Goal: Communication & Community: Answer question/provide support

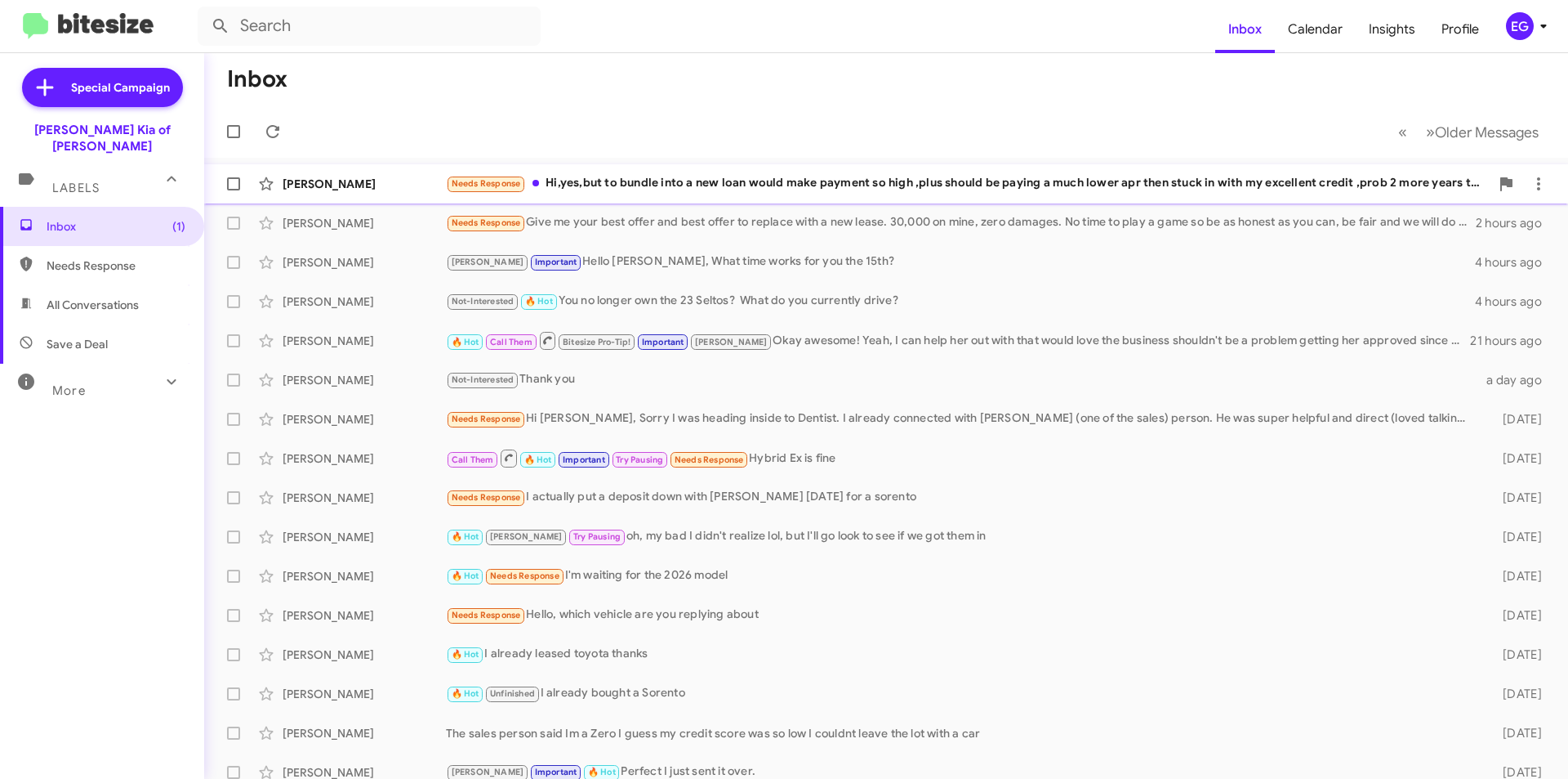
click at [641, 187] on div "Needs Response Hi,yes,but to bundle into a new loan would make payment so high …" at bounding box center [967, 183] width 1044 height 19
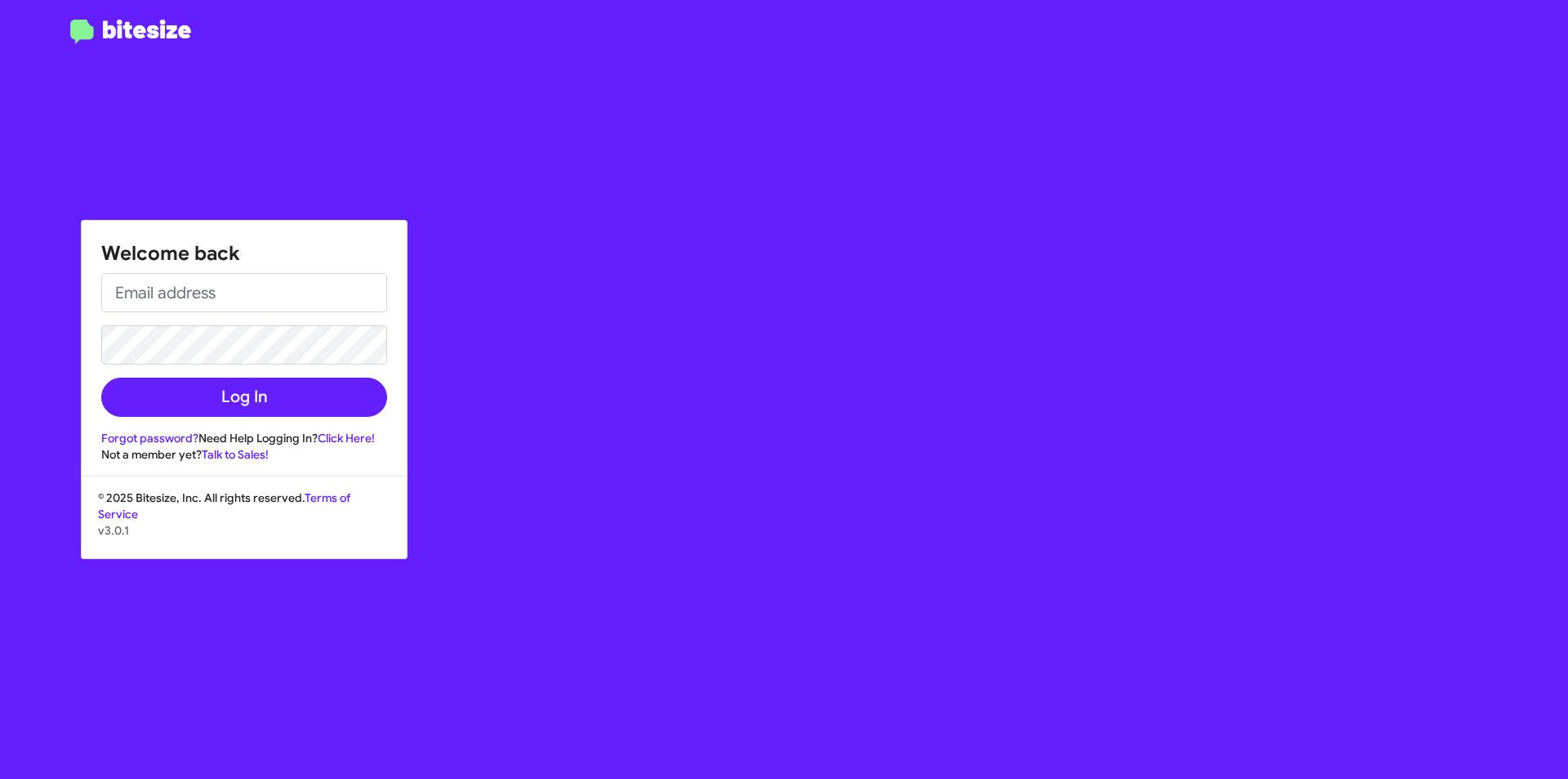
type input "[EMAIL_ADDRESS][DOMAIN_NAME]"
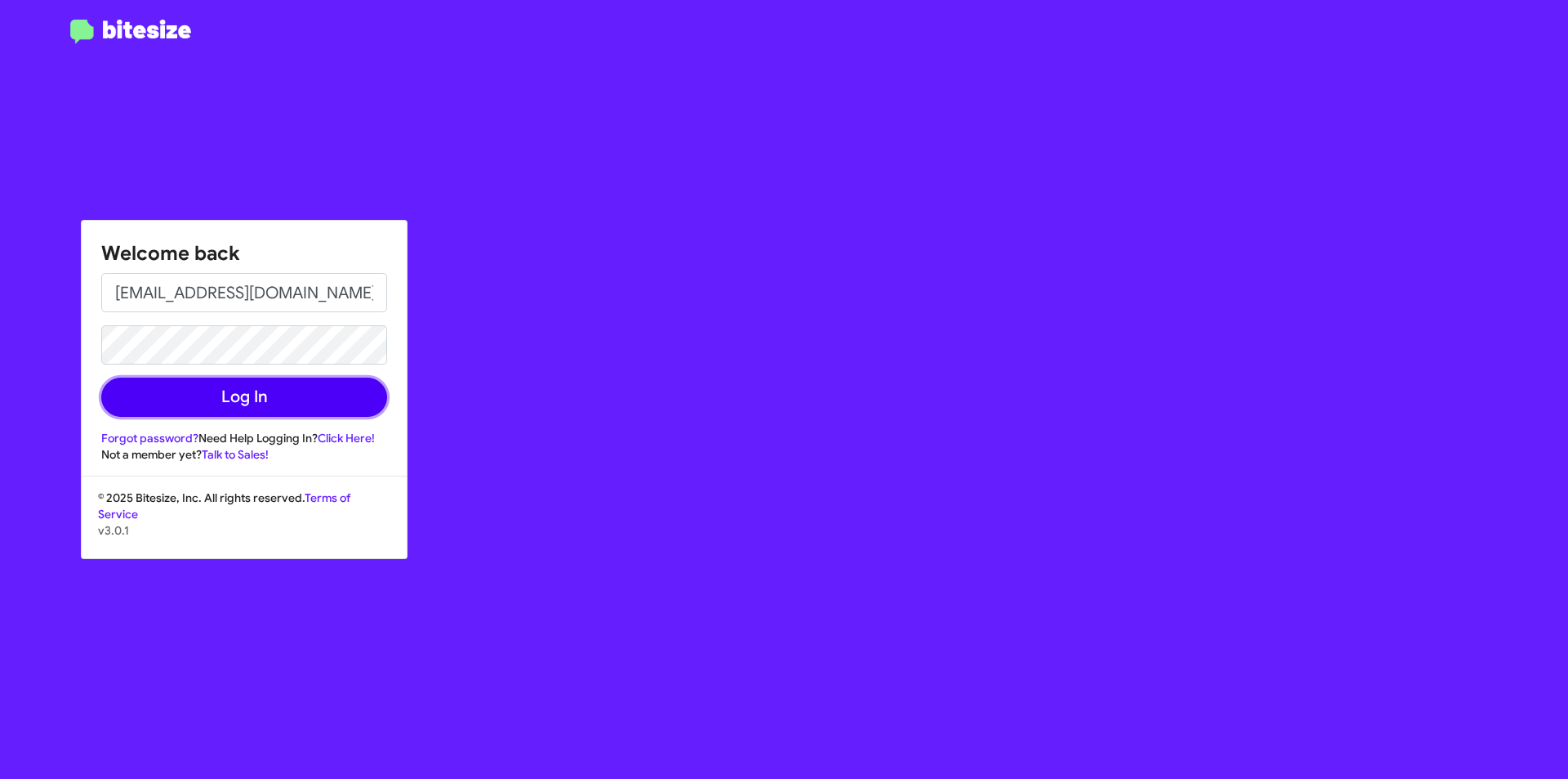
click at [212, 387] on button "Log In" at bounding box center [244, 396] width 286 height 39
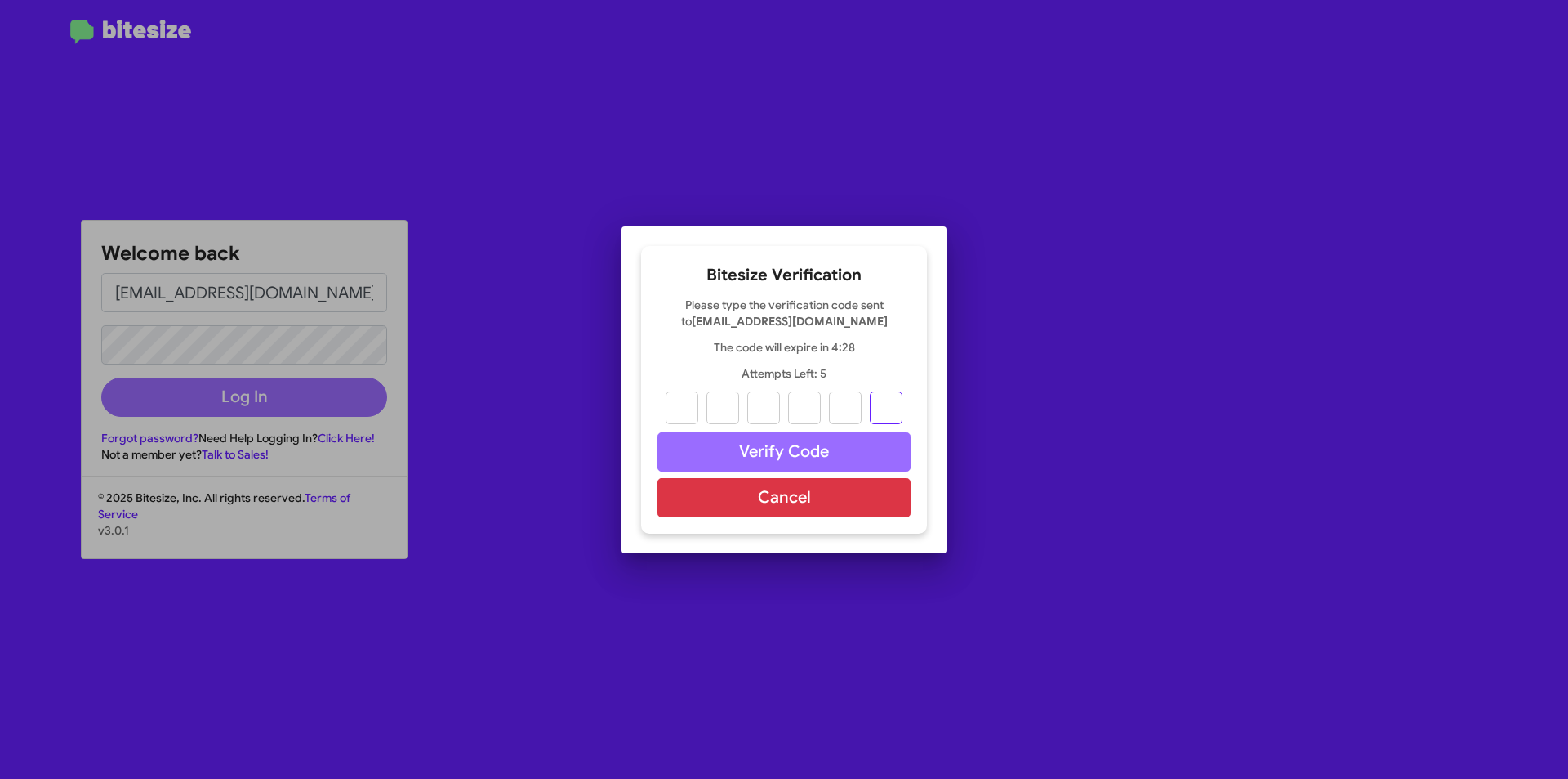
paste input "4"
type input "7"
type input "8"
type input "6"
type input "9"
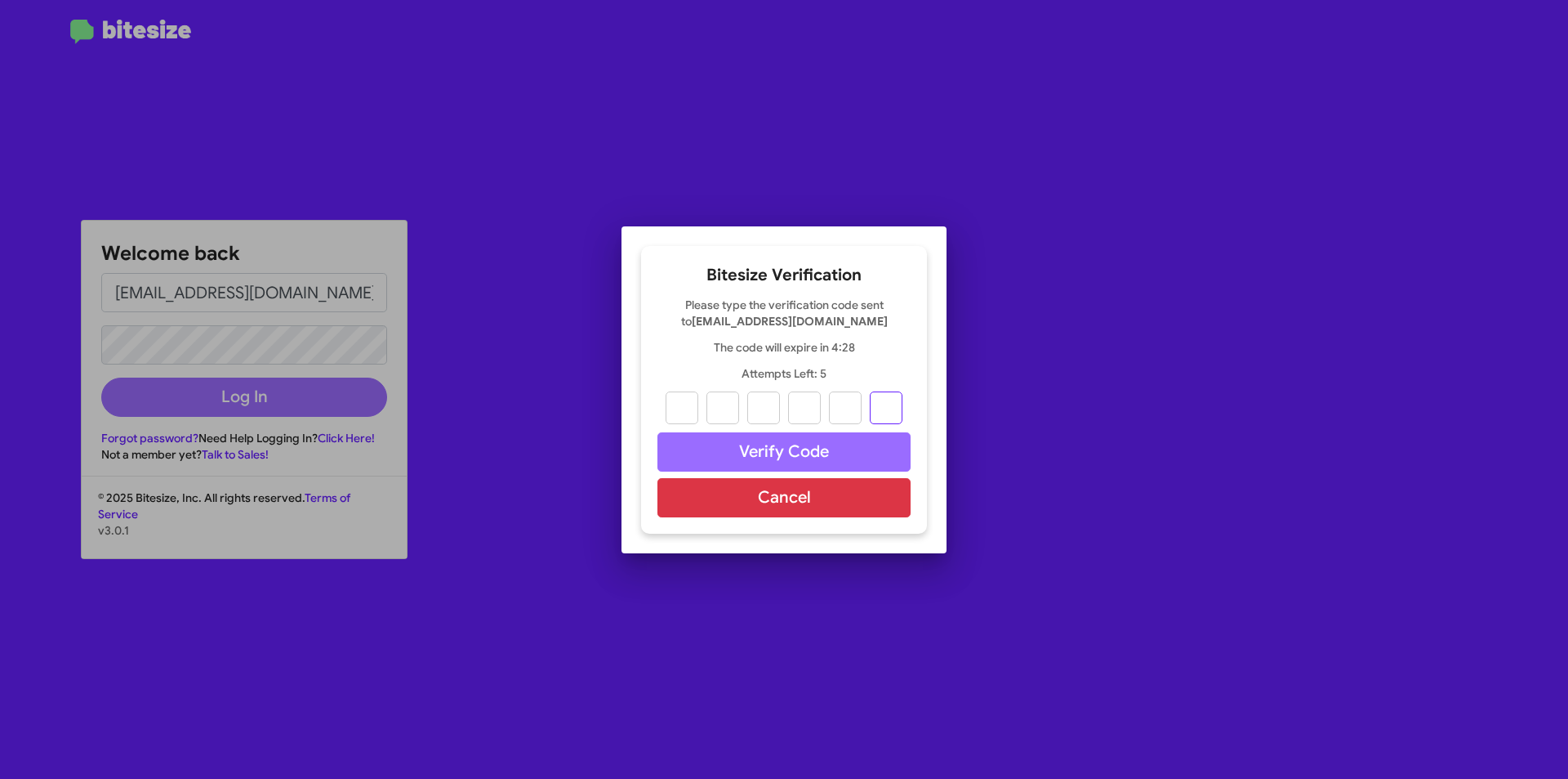
type input "7"
type input "4"
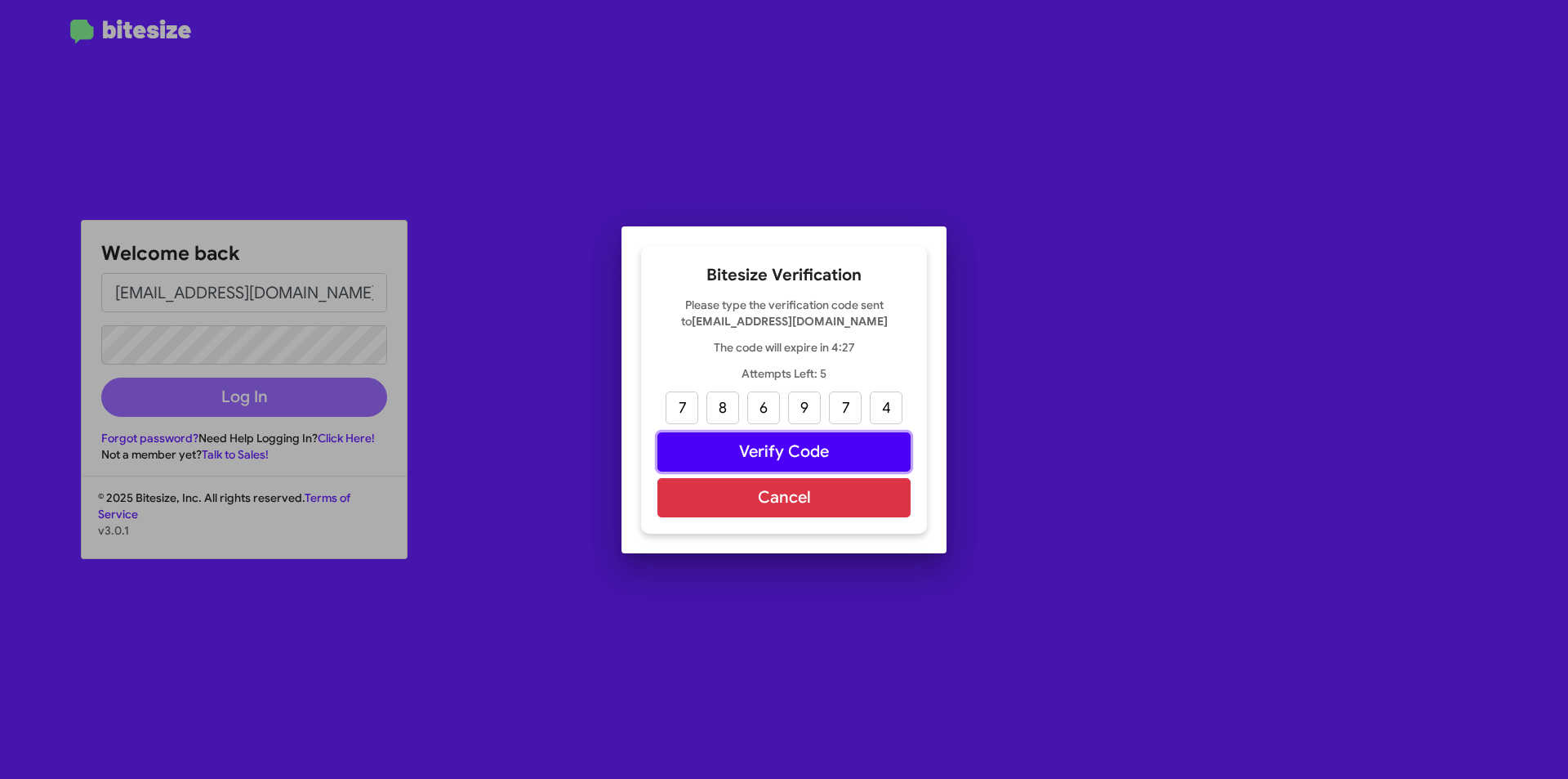
click at [783, 456] on button "Verify Code" at bounding box center [784, 451] width 254 height 39
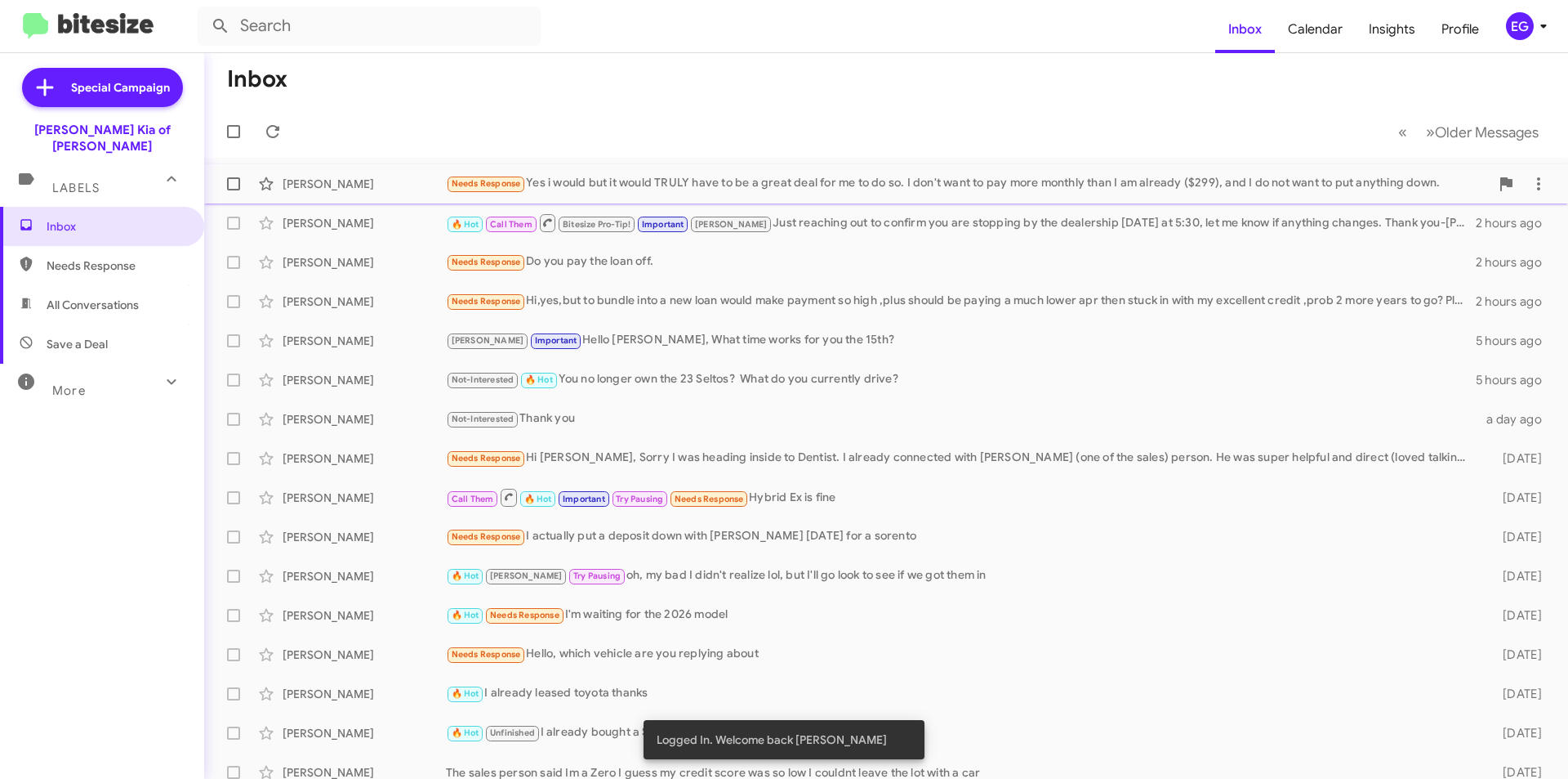
click at [633, 164] on span "[PERSON_NAME] Needs Response Yes i would but it would TRULY have to be a great …" at bounding box center [886, 183] width 1364 height 39
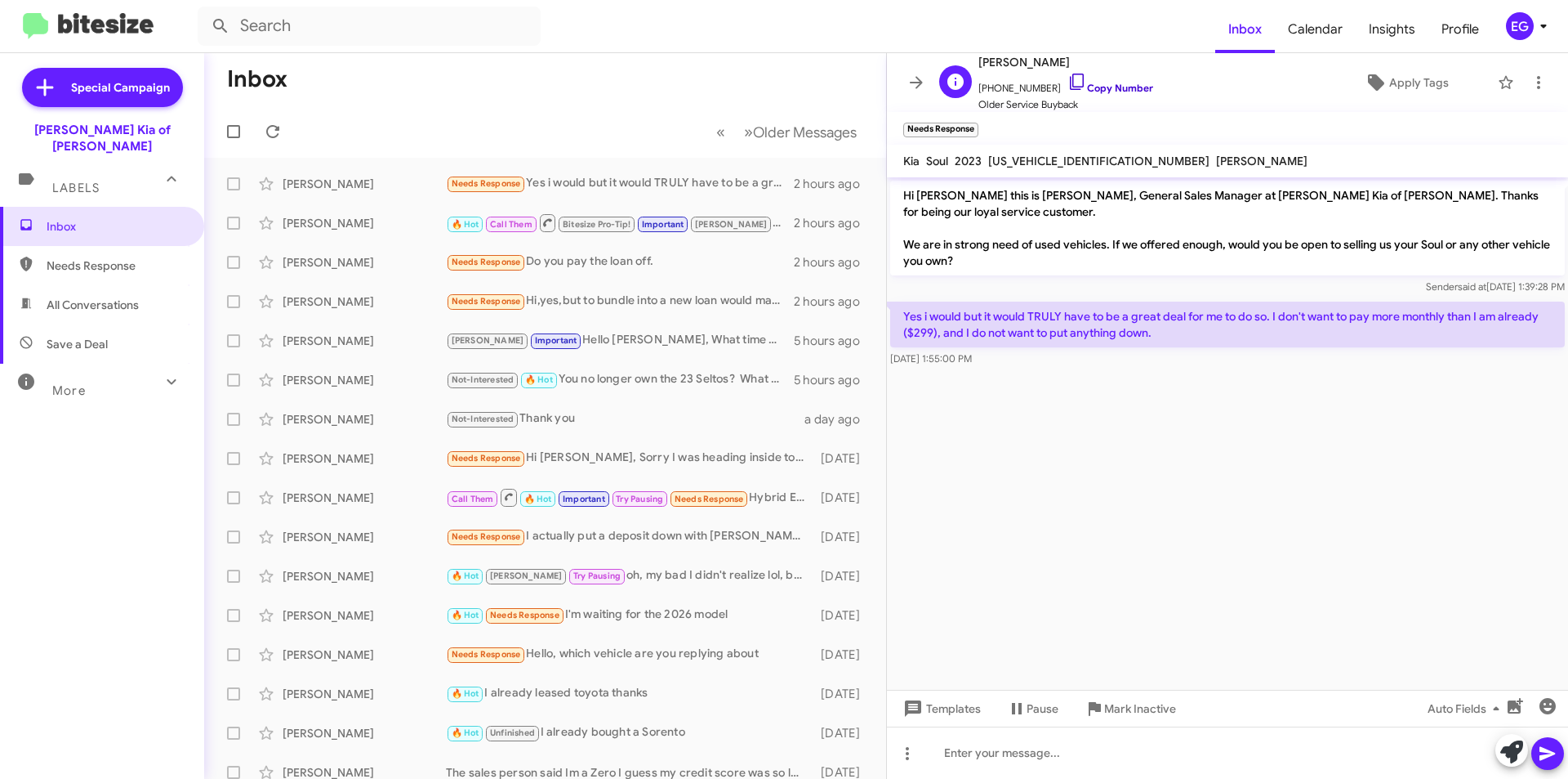
click at [1089, 90] on link "Copy Number" at bounding box center [1110, 87] width 86 height 12
click at [1039, 751] on div at bounding box center [1227, 752] width 681 height 52
